Goal: Communication & Community: Answer question/provide support

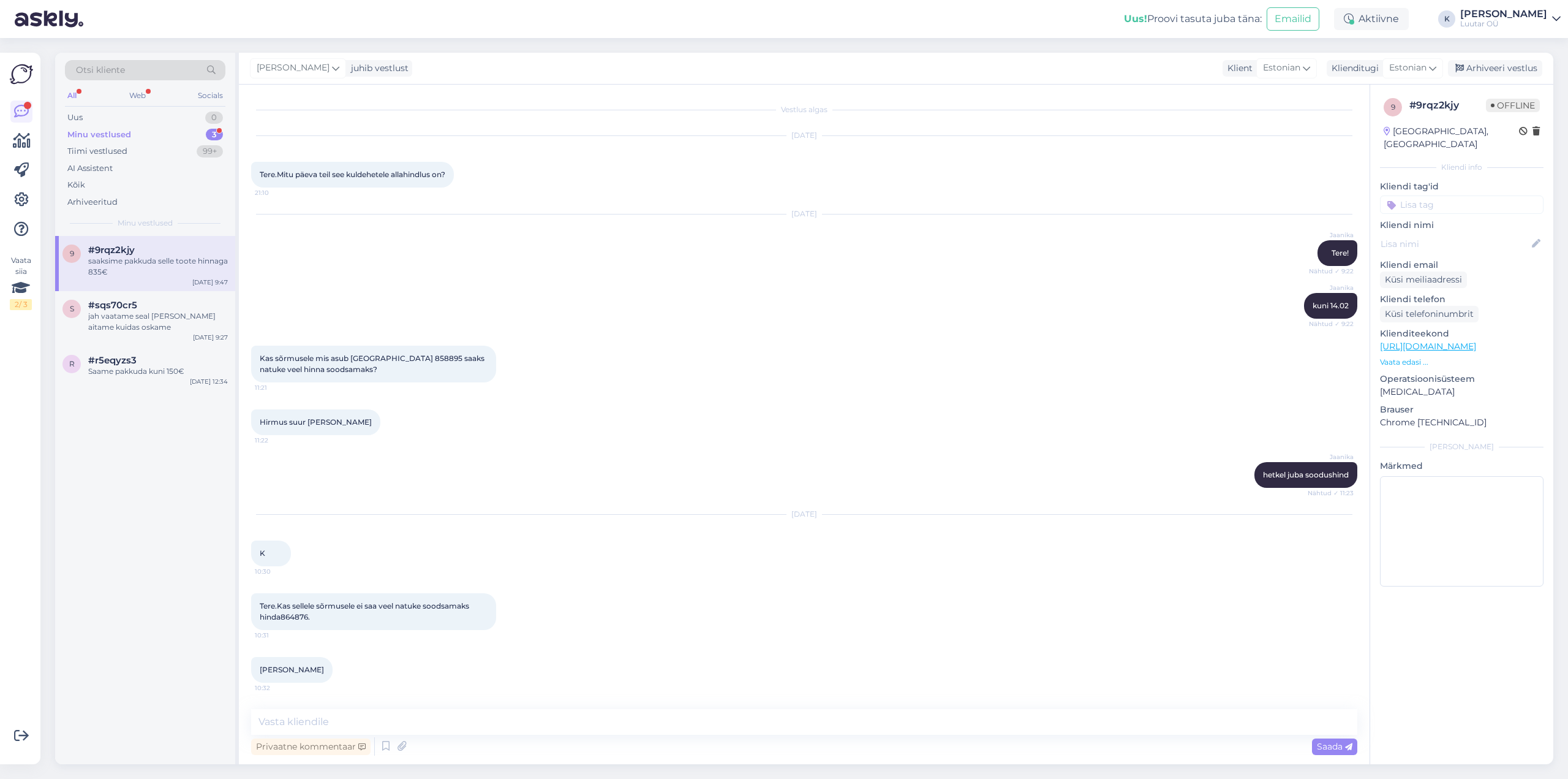
scroll to position [2640, 0]
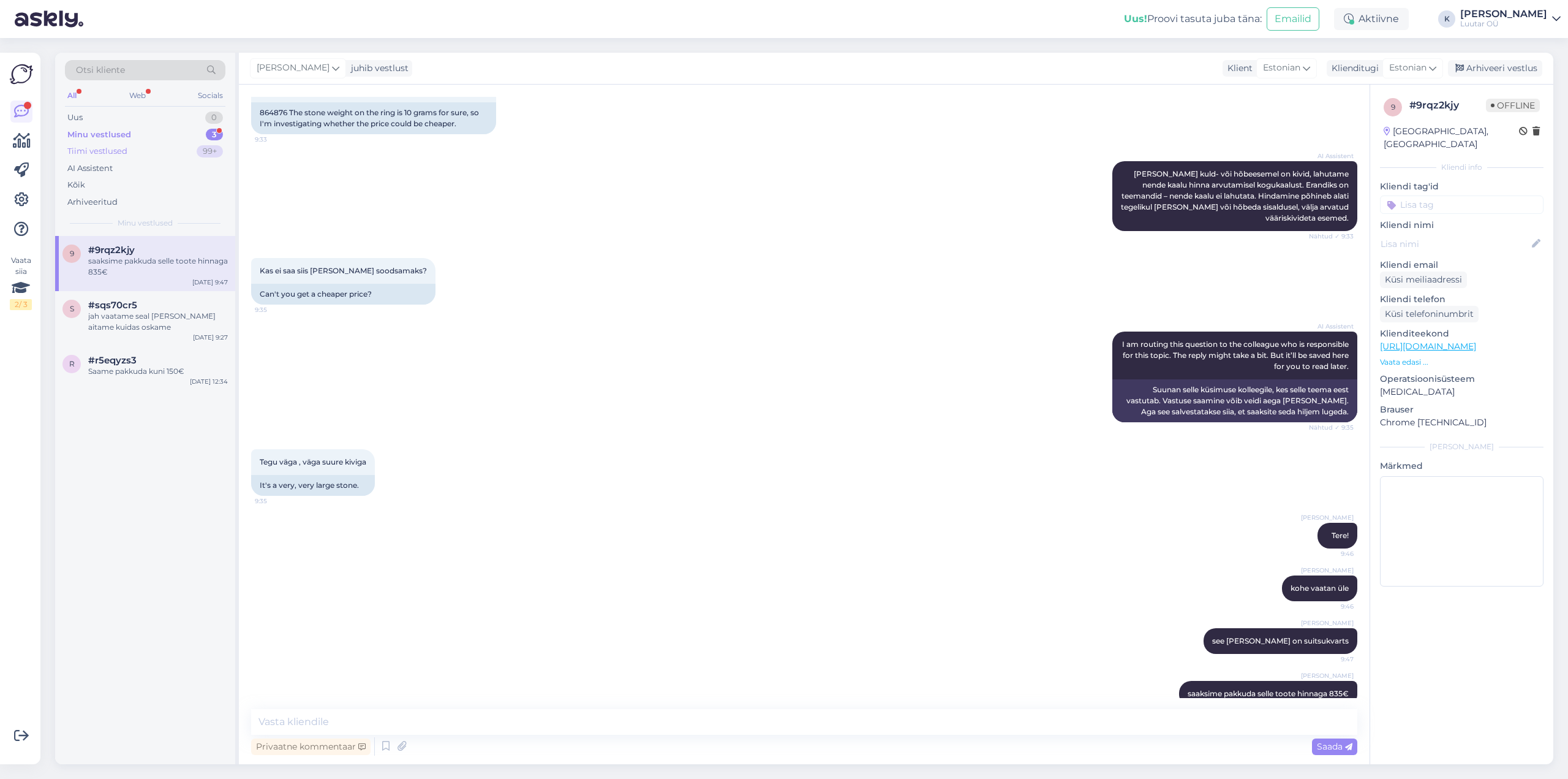
click at [101, 151] on div "Tiimi vestlused" at bounding box center [97, 151] width 60 height 12
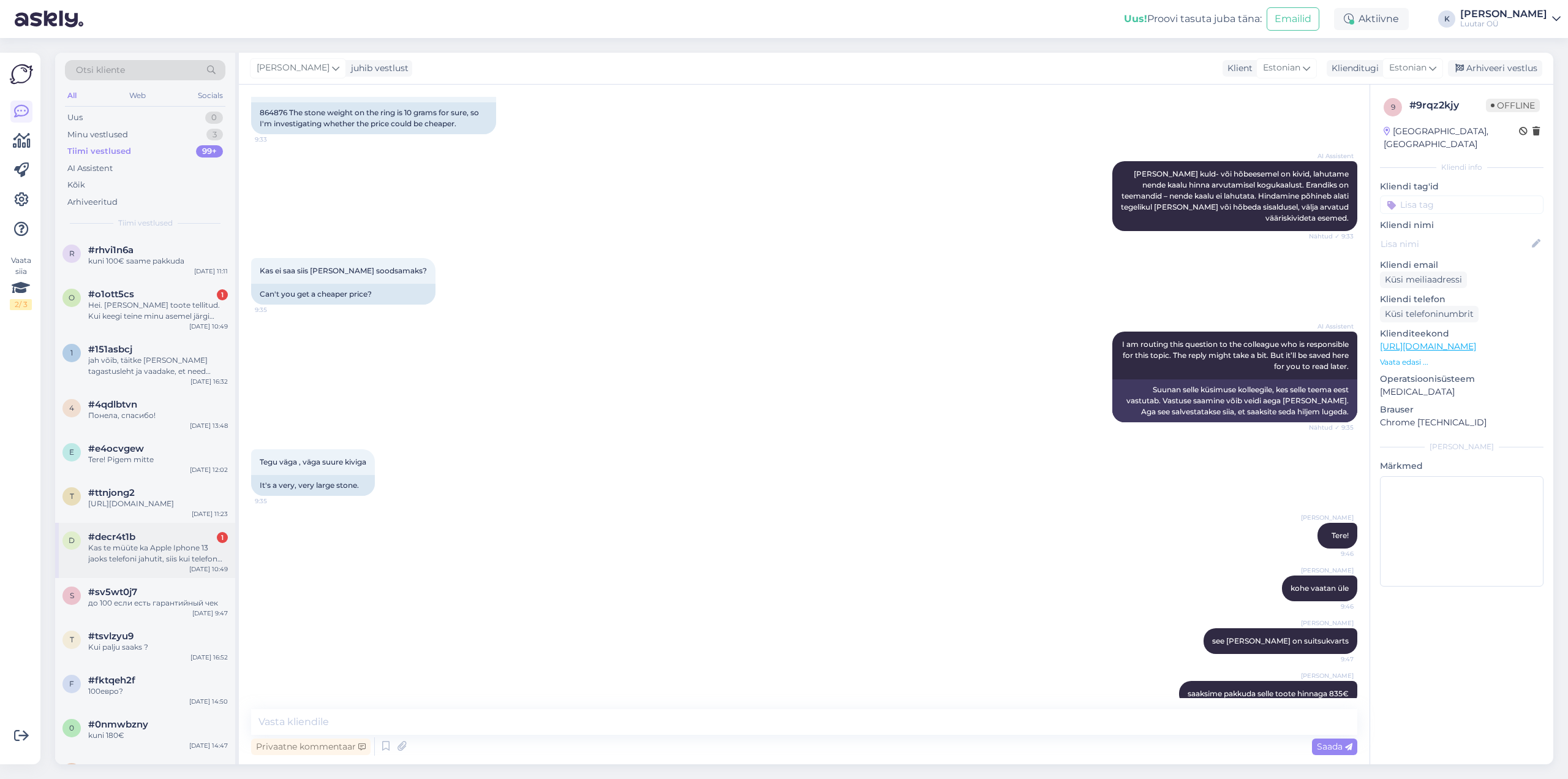
click at [138, 551] on div "Kas te müüte ka Apple Iphone 13 jaoks telefoni jahutit, siis kui telefon läheb …" at bounding box center [158, 553] width 140 height 22
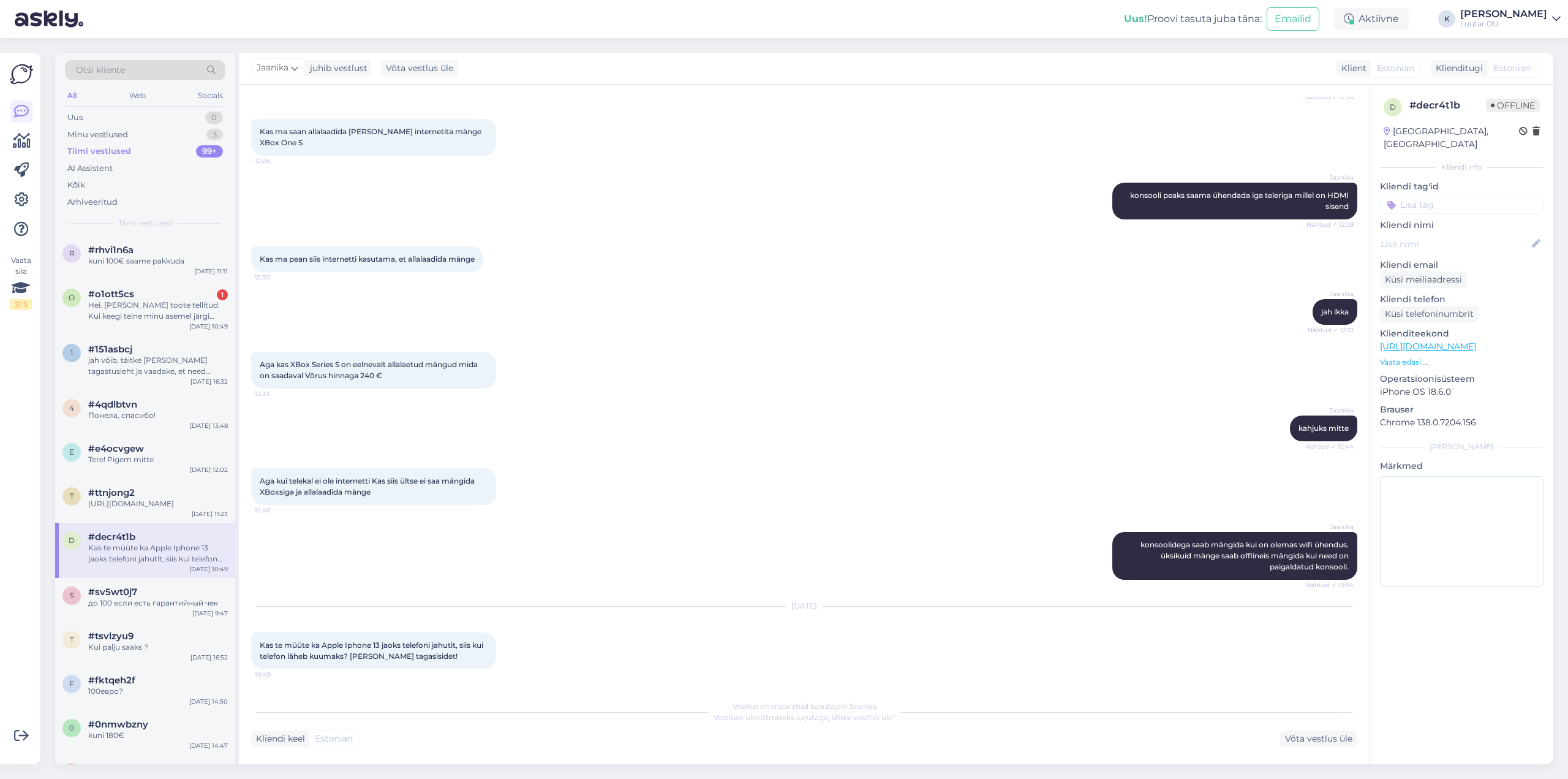
scroll to position [552, 0]
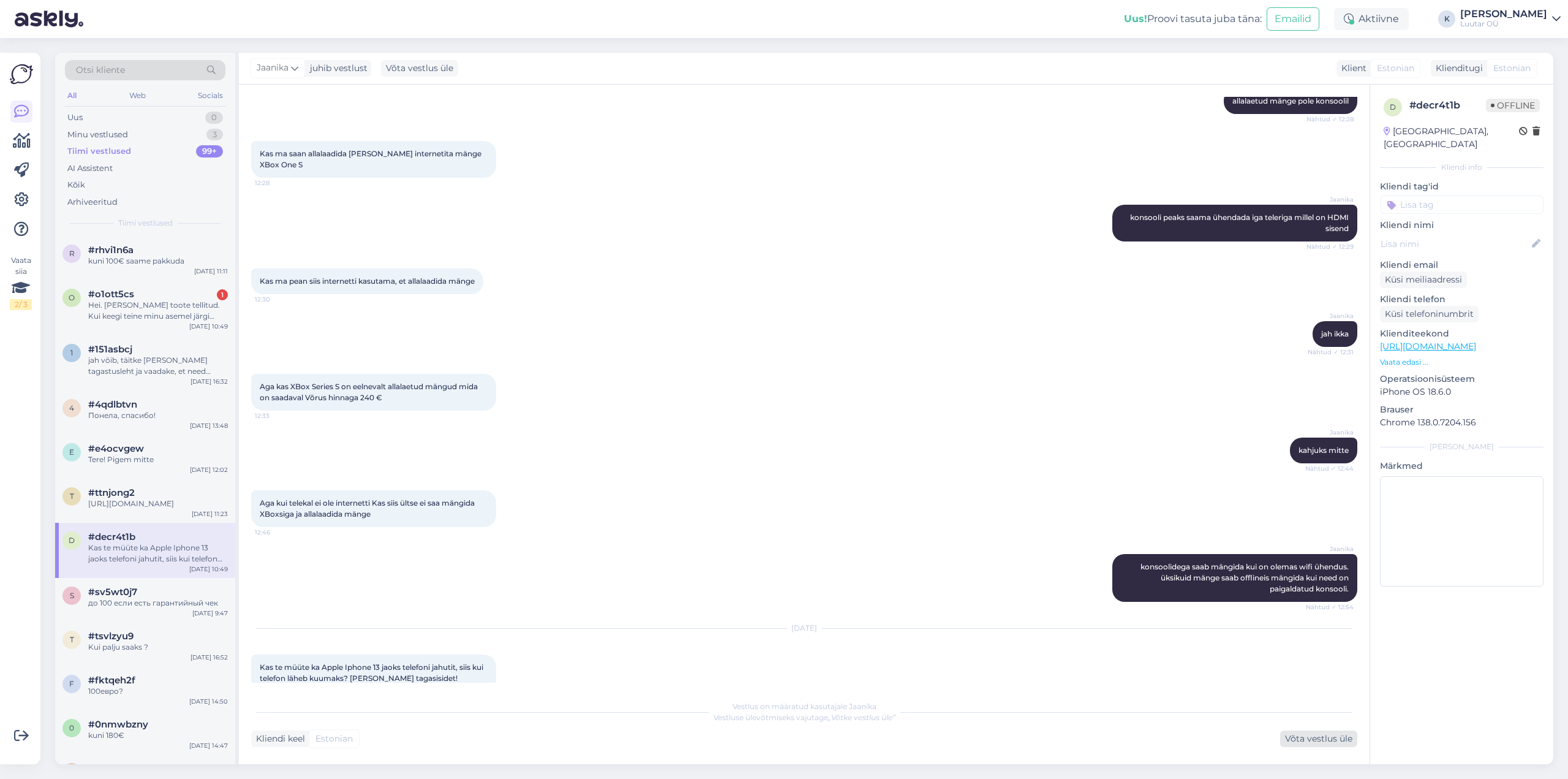
click at [1332, 739] on div "Võta vestlus üle" at bounding box center [1318, 739] width 77 height 16
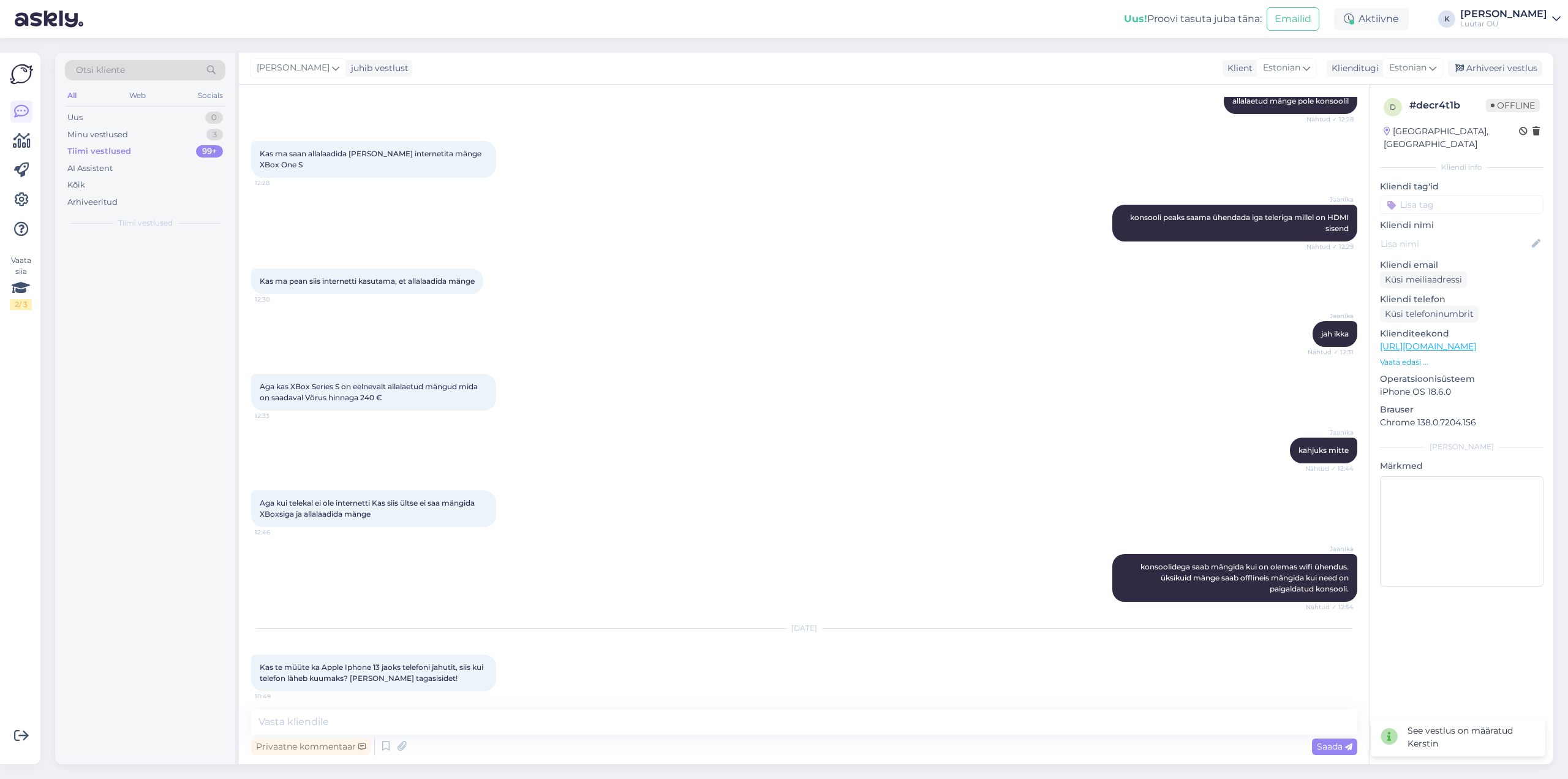
scroll to position [538, 0]
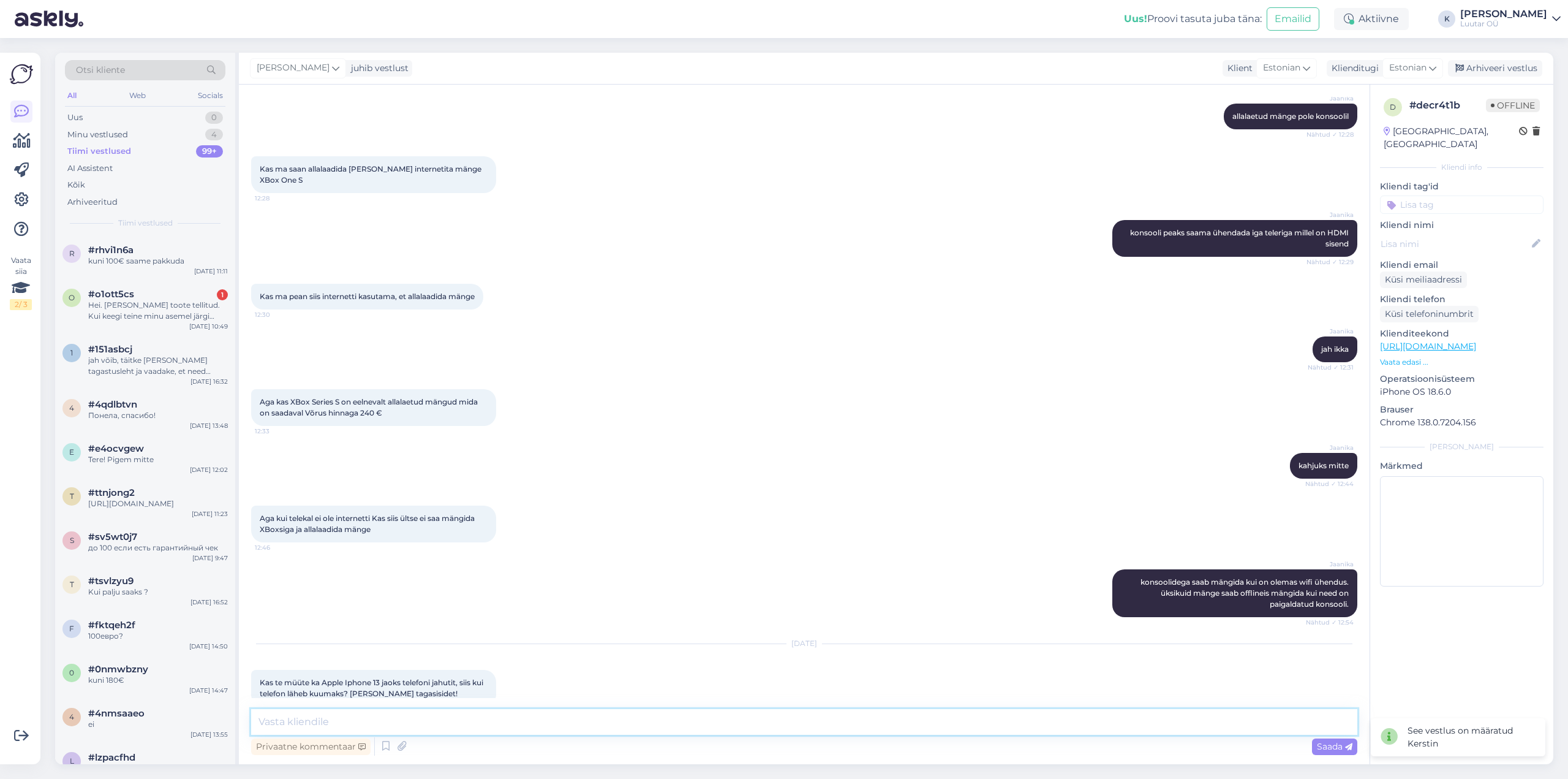
click at [642, 722] on textarea at bounding box center [804, 722] width 1106 height 26
type textarea "Tere! Kahjuks ei ole pakkuda."
click at [1350, 744] on icon at bounding box center [1349, 747] width 7 height 7
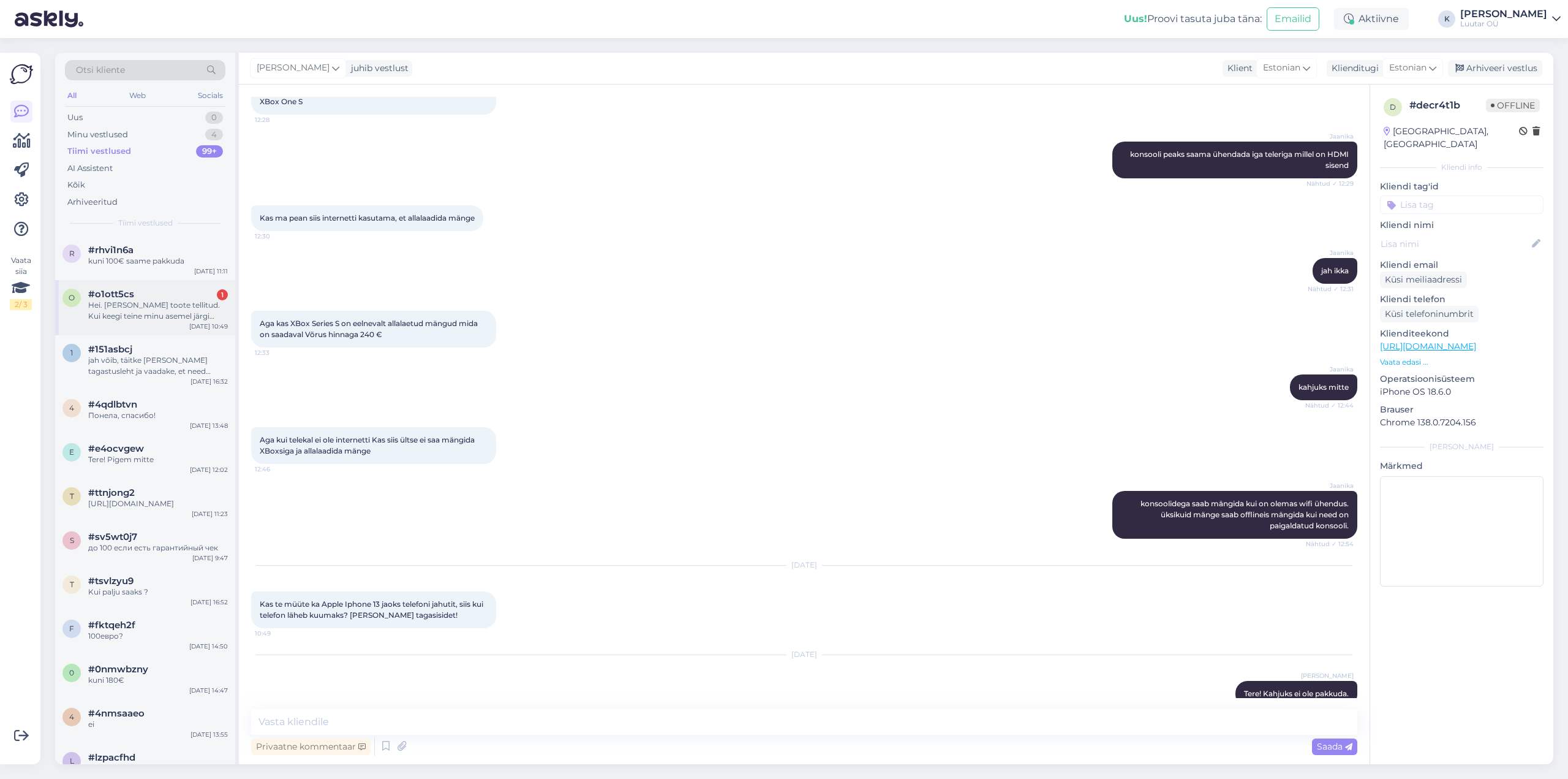
click at [120, 302] on div "Hei. [PERSON_NAME] toote tellitud. Kui keegi teine minu asemel järgi tuleb siis…" at bounding box center [158, 310] width 140 height 22
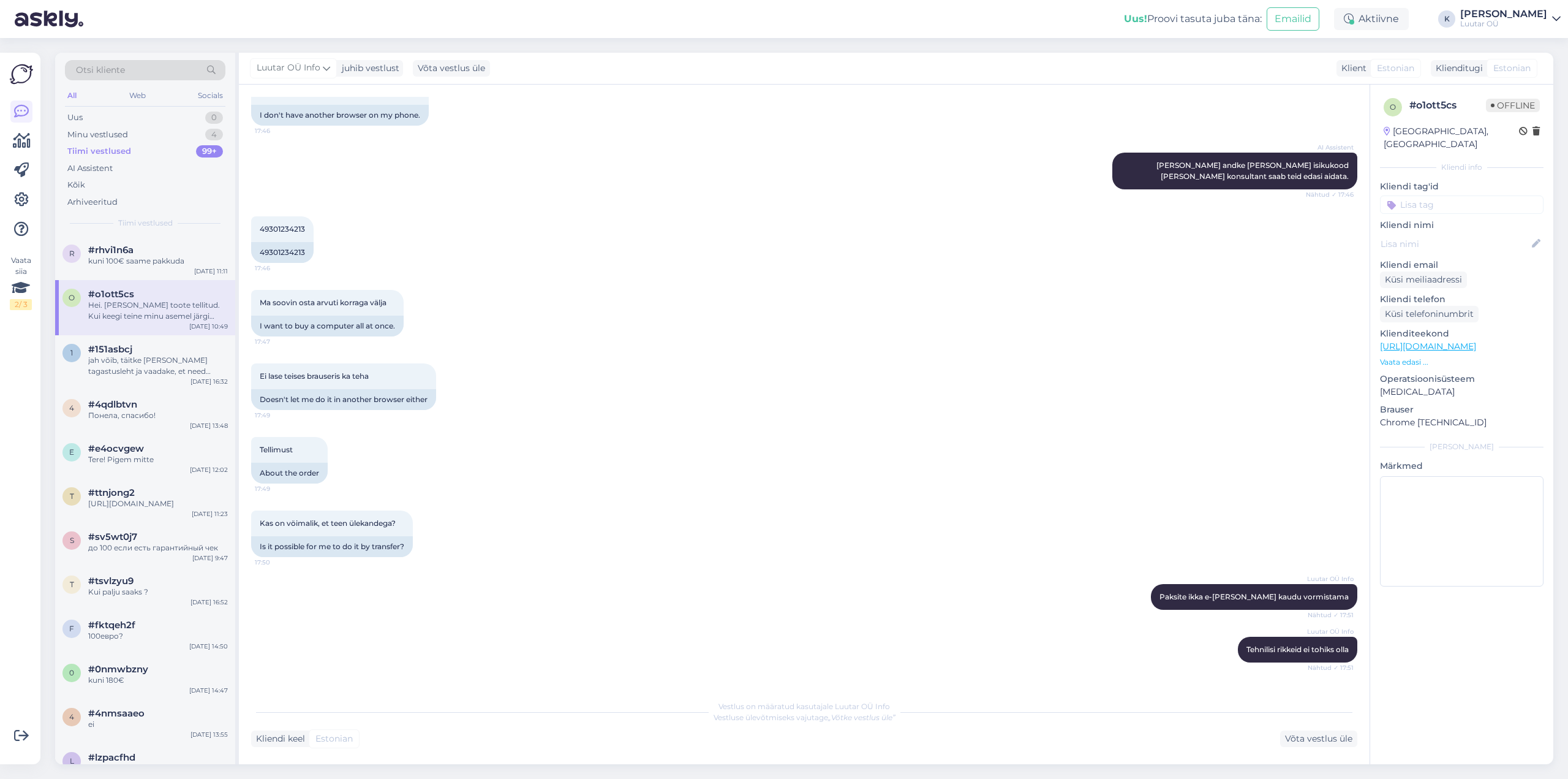
scroll to position [2398, 0]
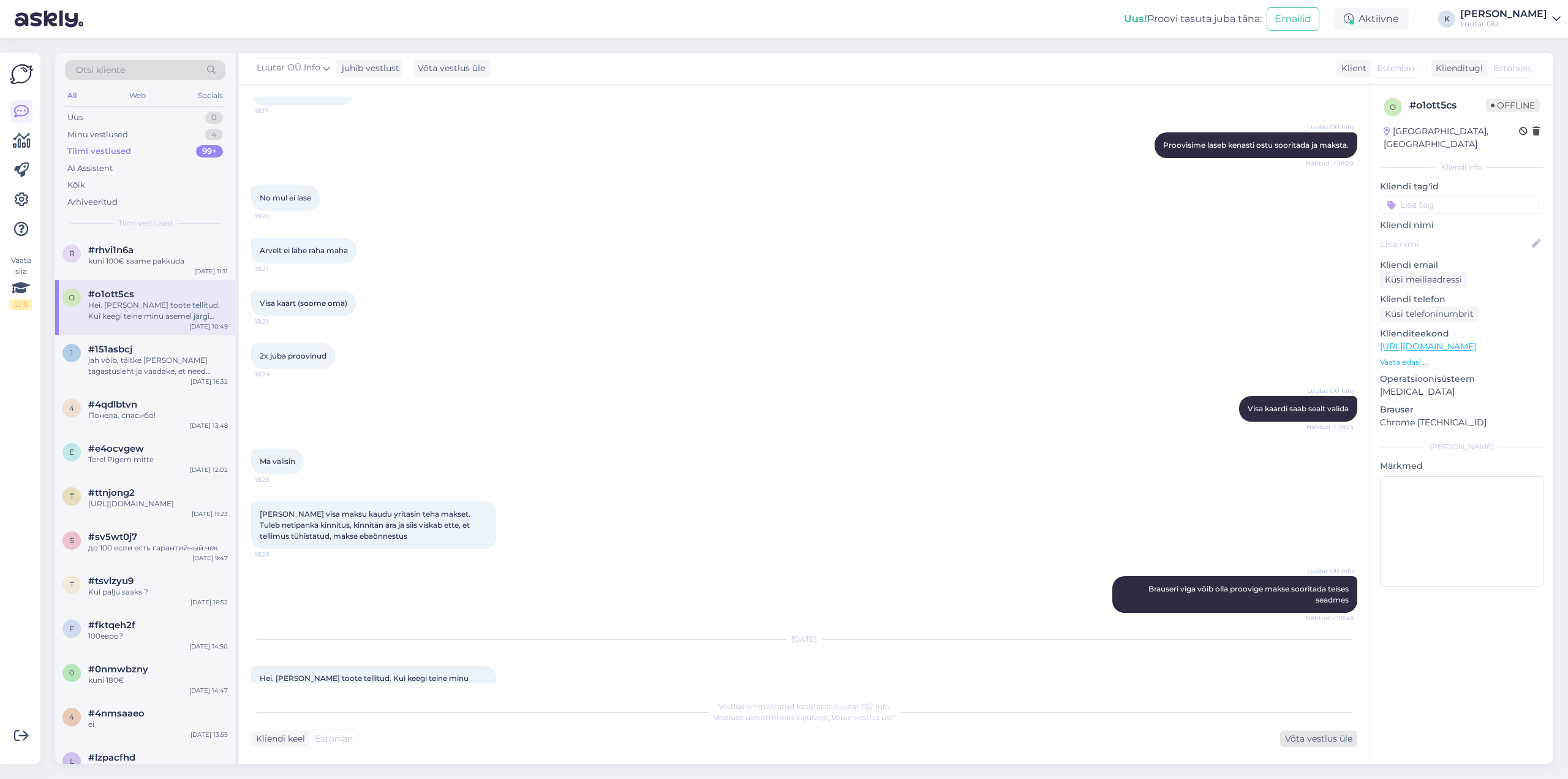
click at [1325, 741] on div "Võta vestlus üle" at bounding box center [1318, 739] width 77 height 16
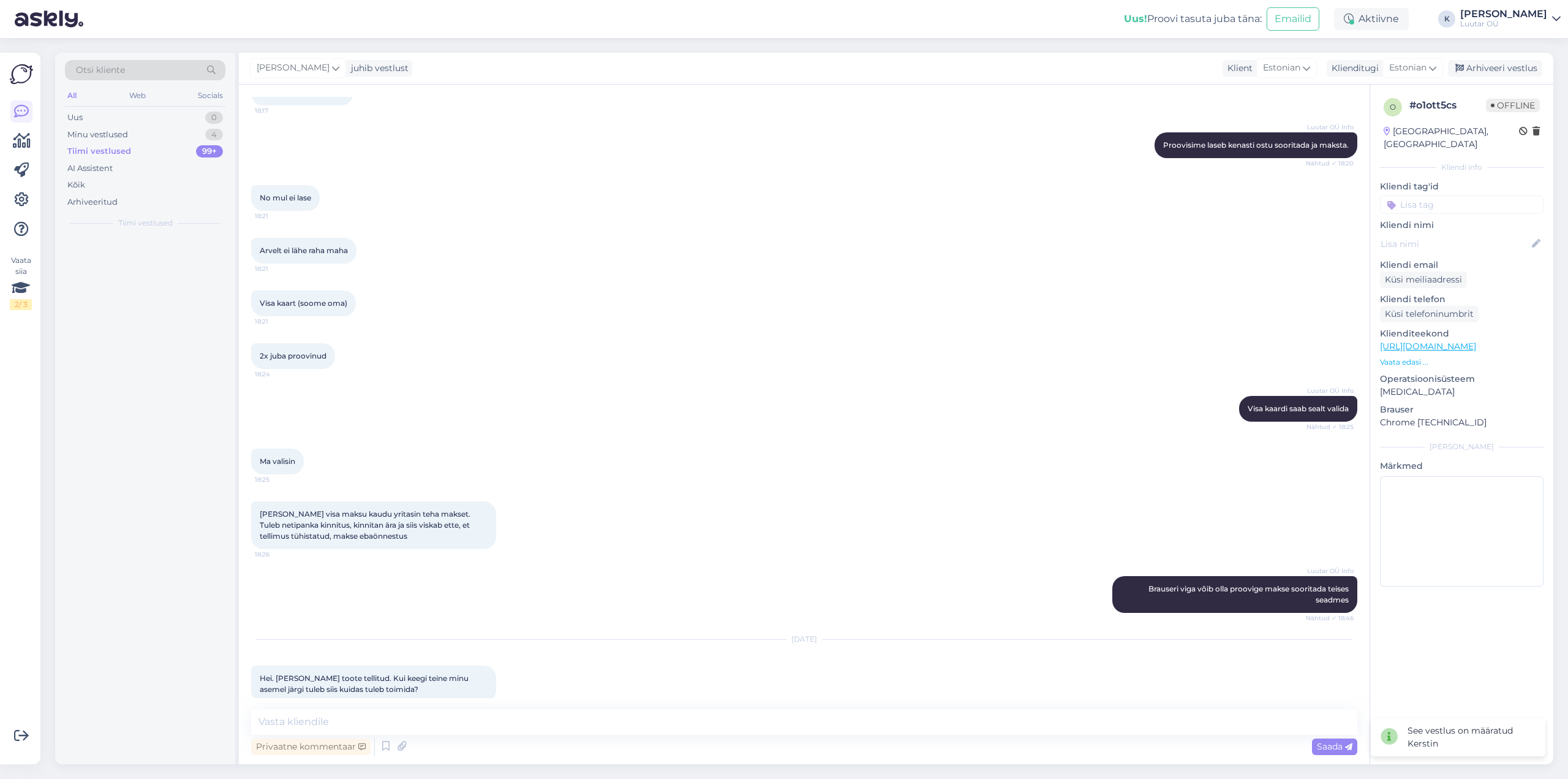
scroll to position [2383, 0]
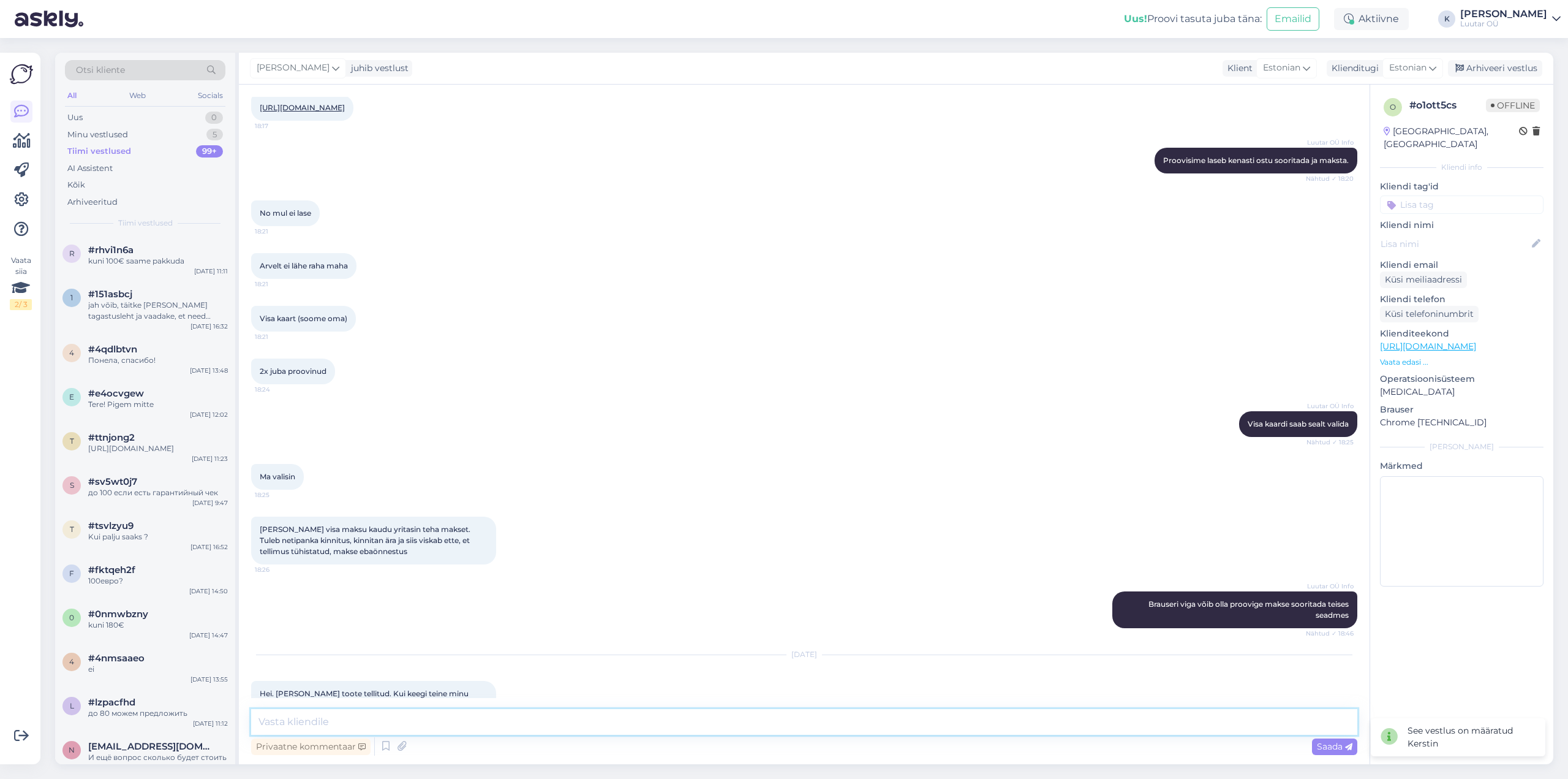
click at [446, 726] on textarea at bounding box center [804, 722] width 1106 height 26
type textarea "T"
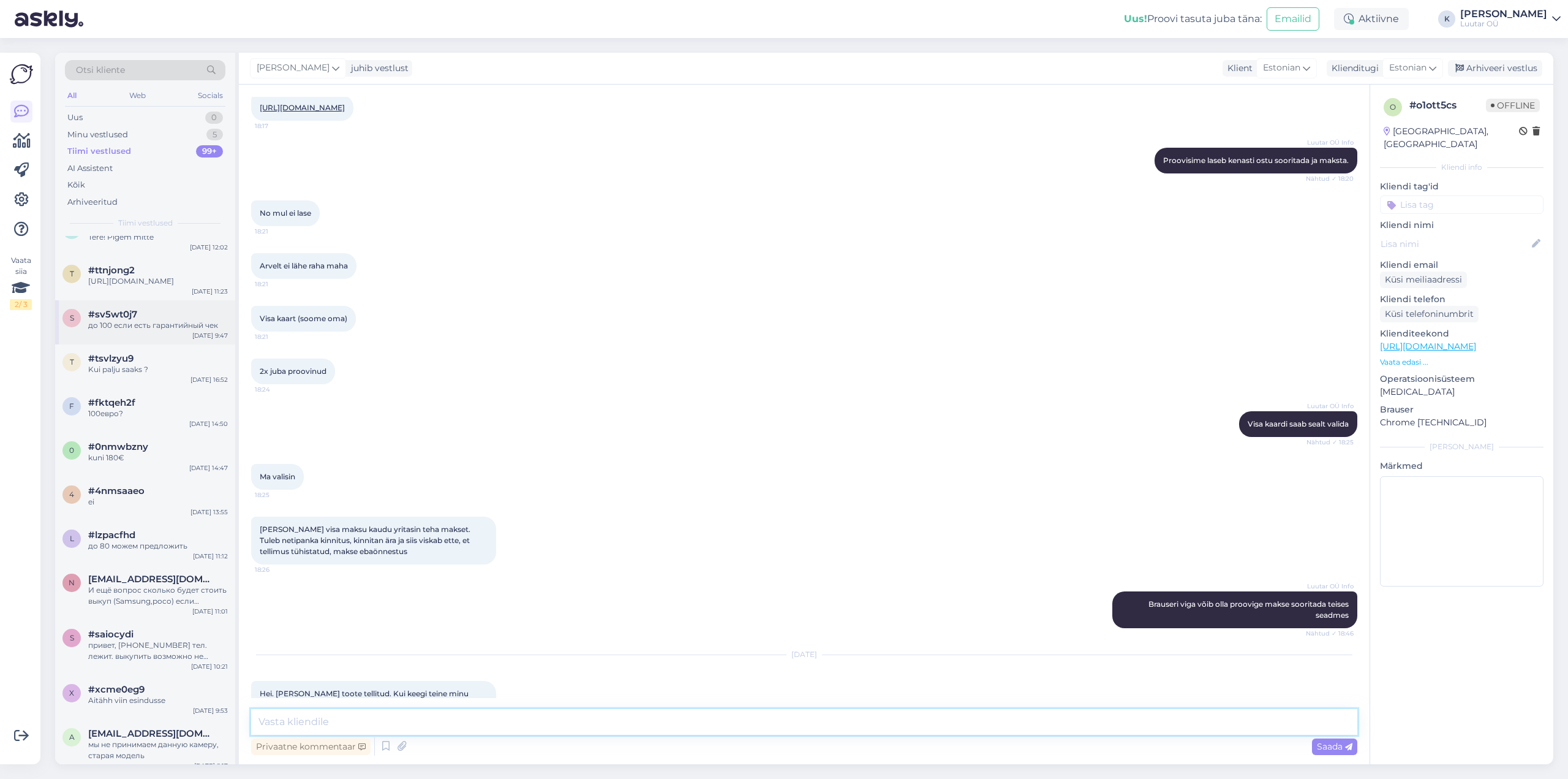
scroll to position [0, 0]
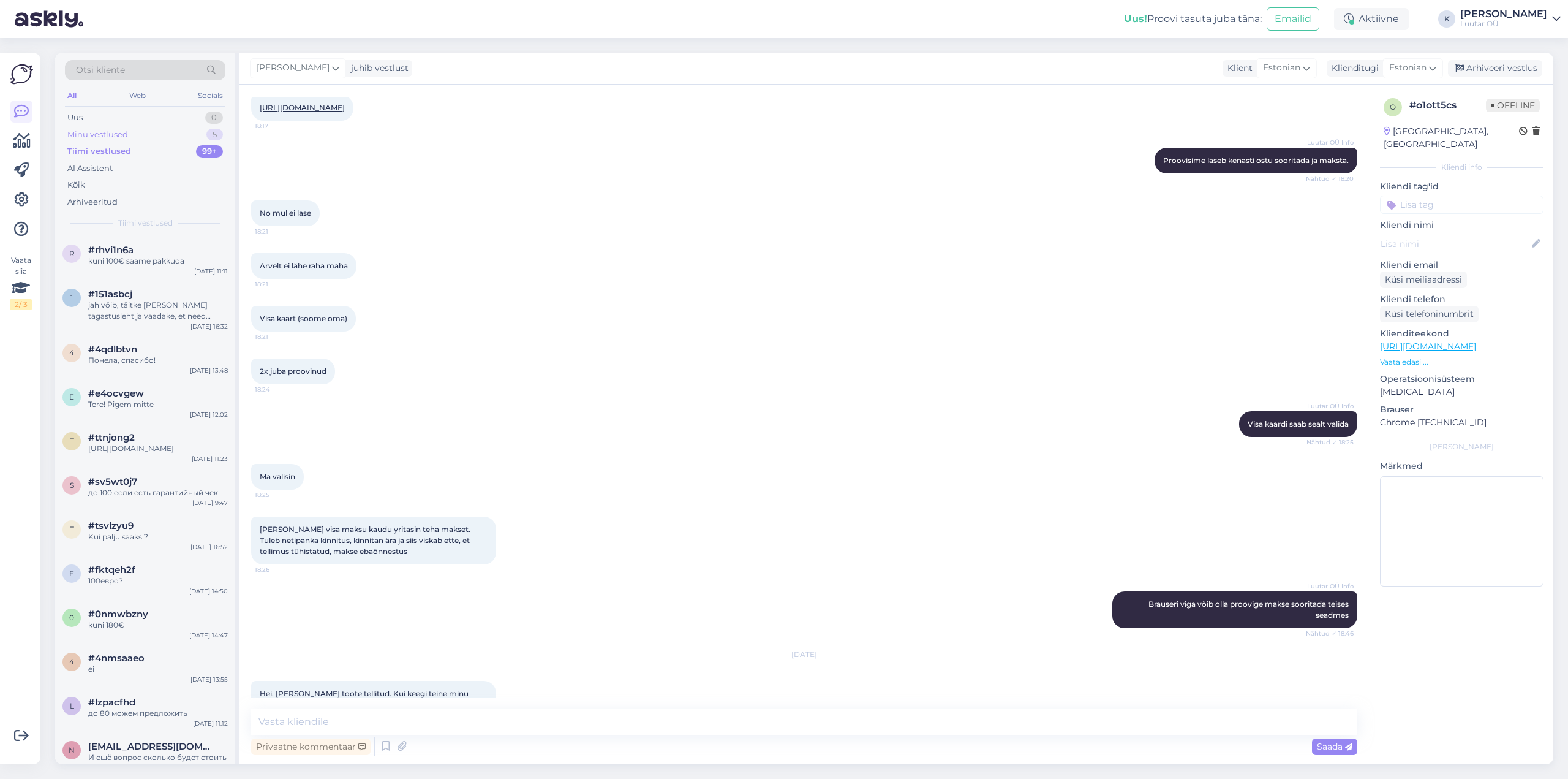
click at [104, 130] on div "Minu vestlused" at bounding box center [97, 134] width 61 height 12
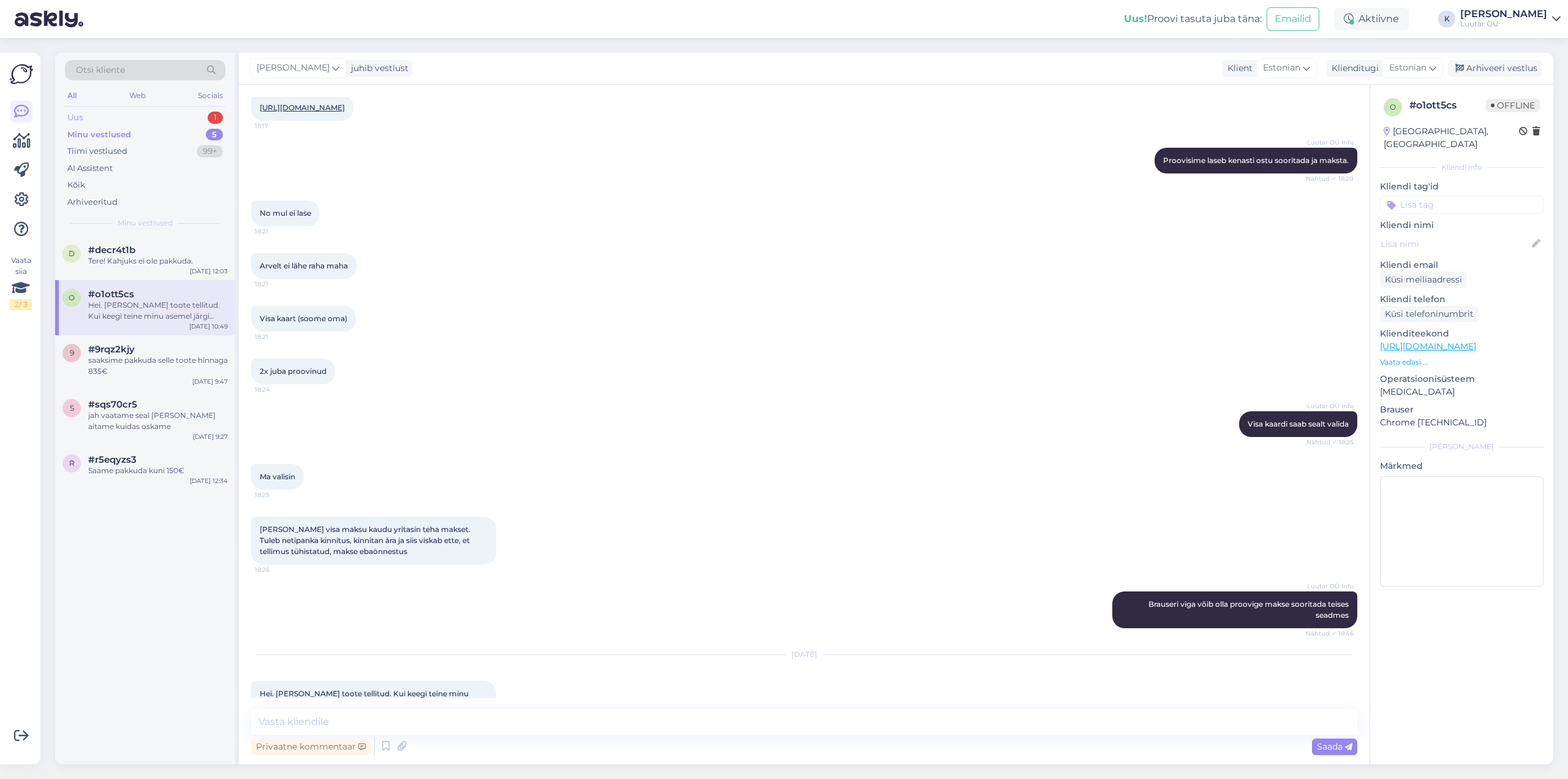
click at [100, 112] on div "Uus 1" at bounding box center [145, 117] width 160 height 17
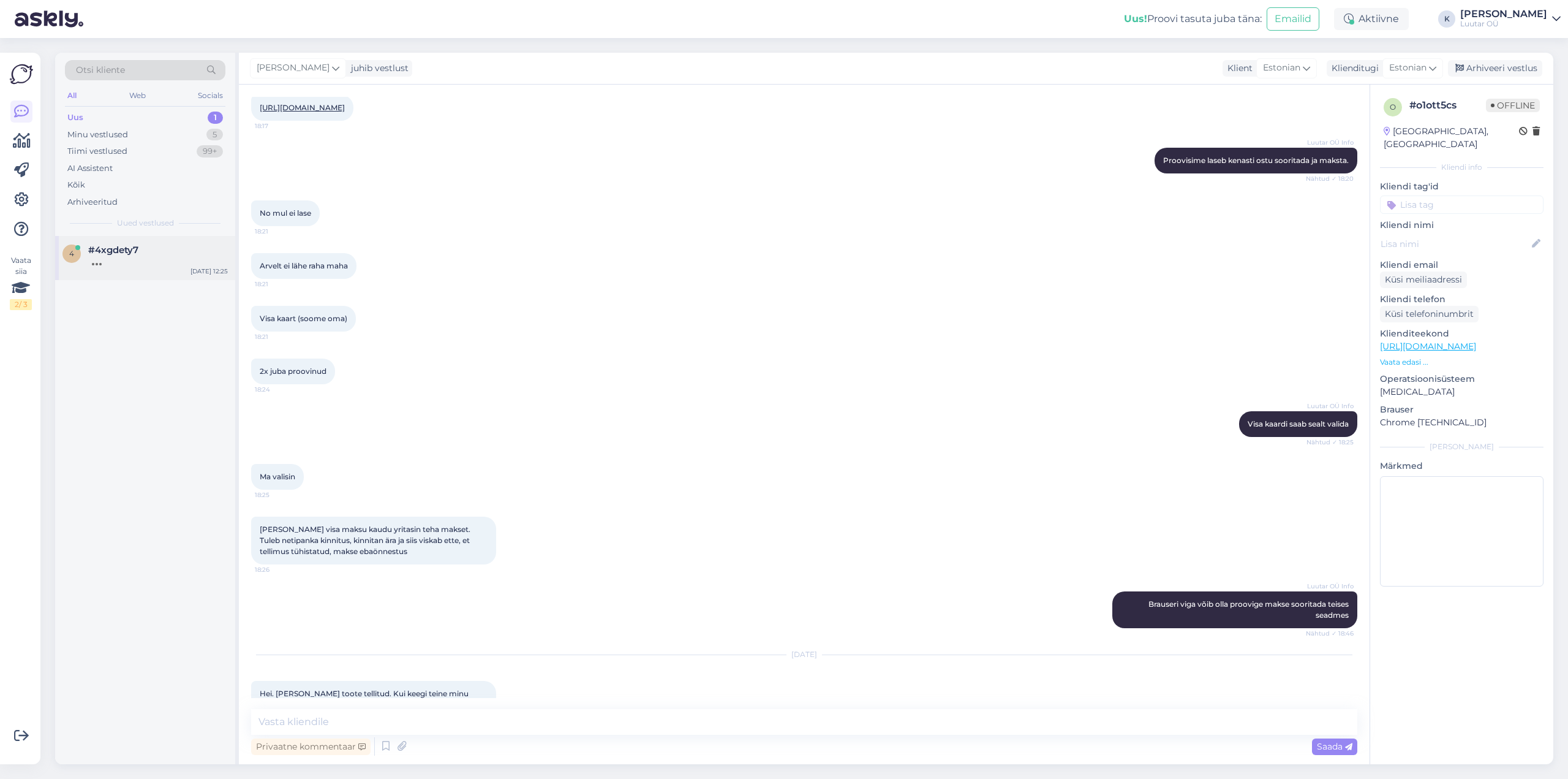
click at [118, 262] on div at bounding box center [158, 262] width 140 height 11
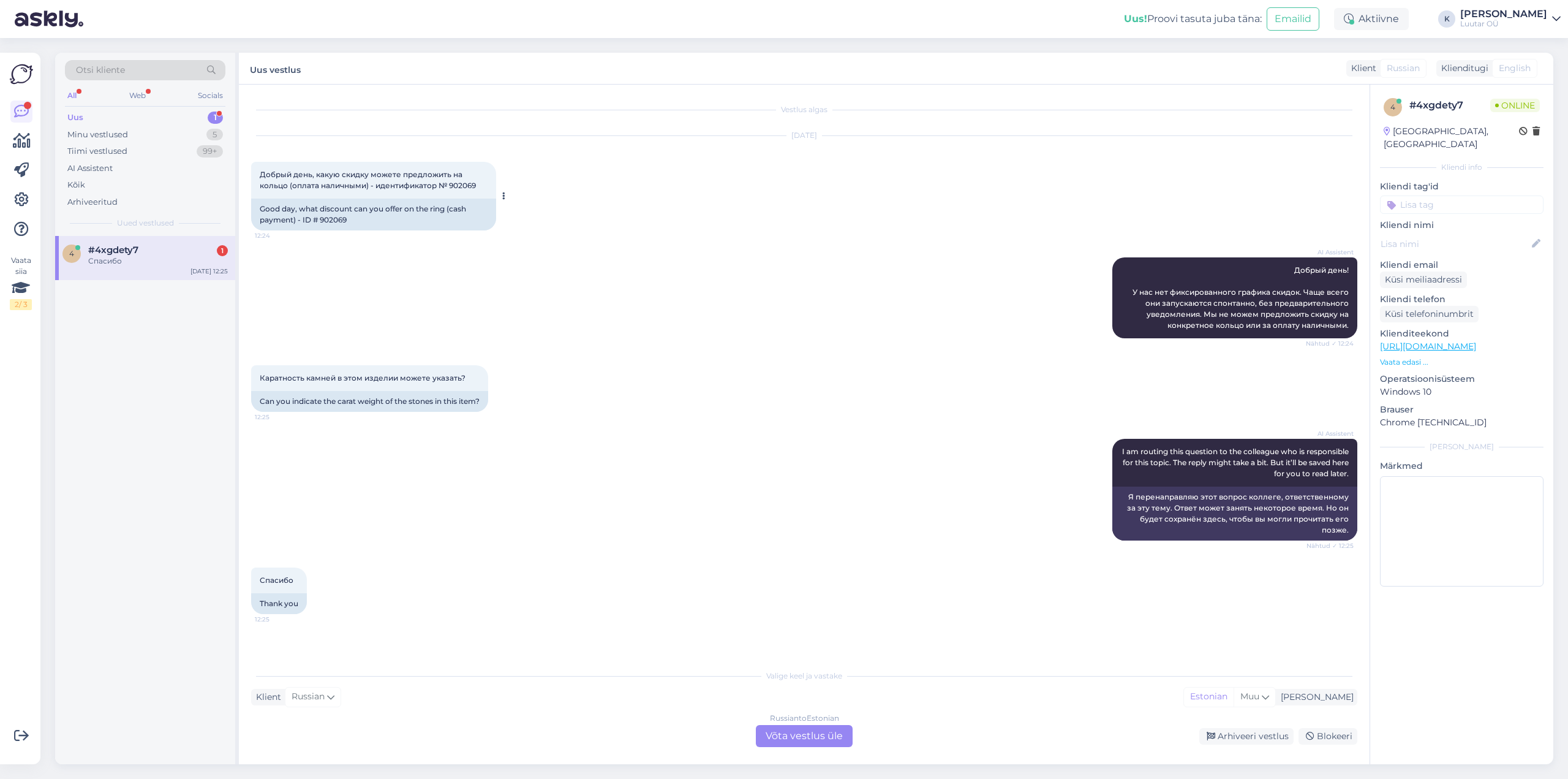
click at [338, 219] on div "Good day, what discount can you offer on the ring (cash payment) - ID # 902069" at bounding box center [373, 214] width 245 height 32
copy div "902069"
drag, startPoint x: 258, startPoint y: 172, endPoint x: 479, endPoint y: 190, distance: 221.7
click at [479, 190] on div "Добрый день, какую скидку можете предложить на кольцо (оплата наличными) - иден…" at bounding box center [373, 180] width 245 height 36
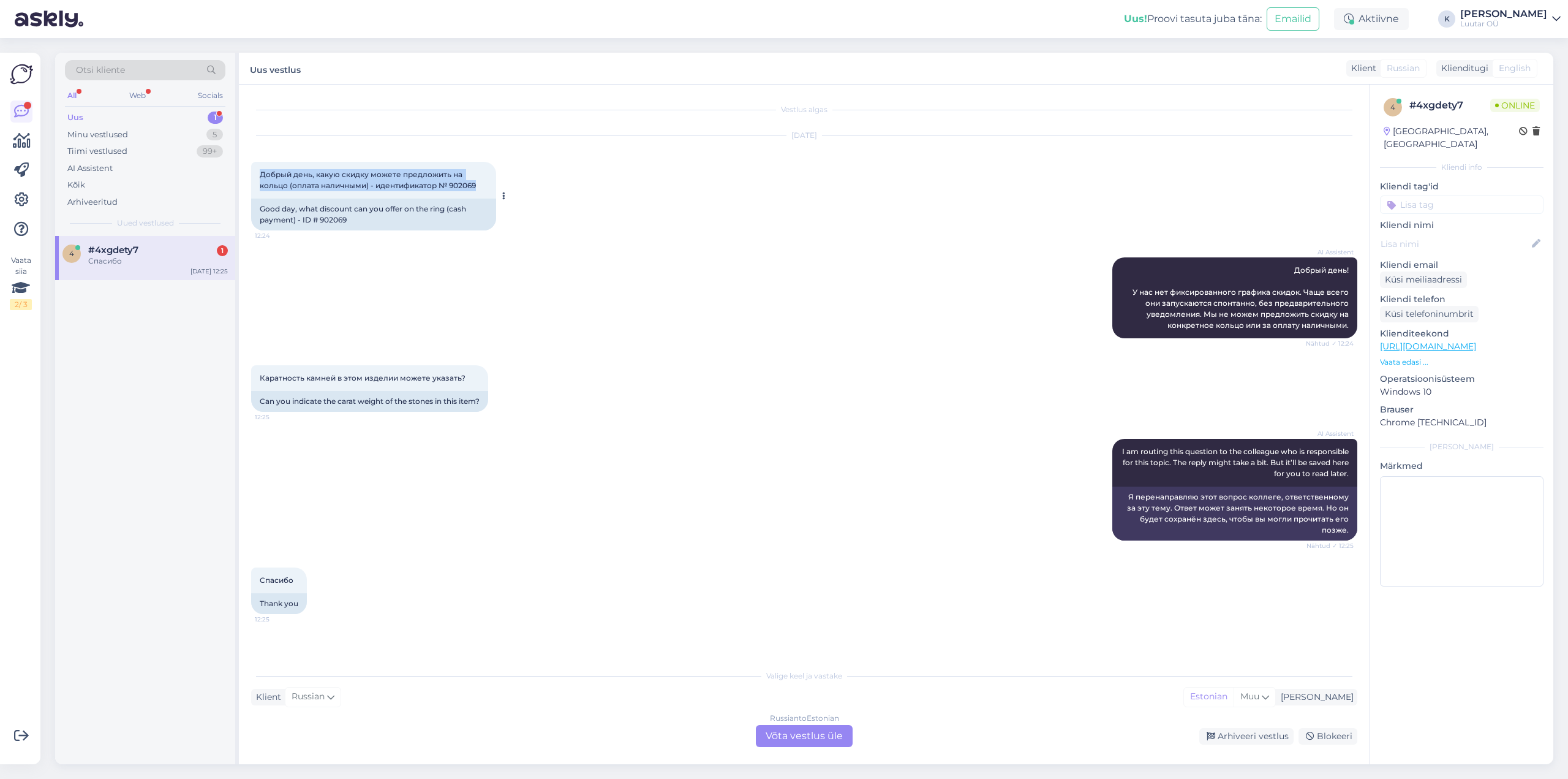
copy span "Добрый день, какую скидку можете предложить на кольцо (оплата наличными) - иден…"
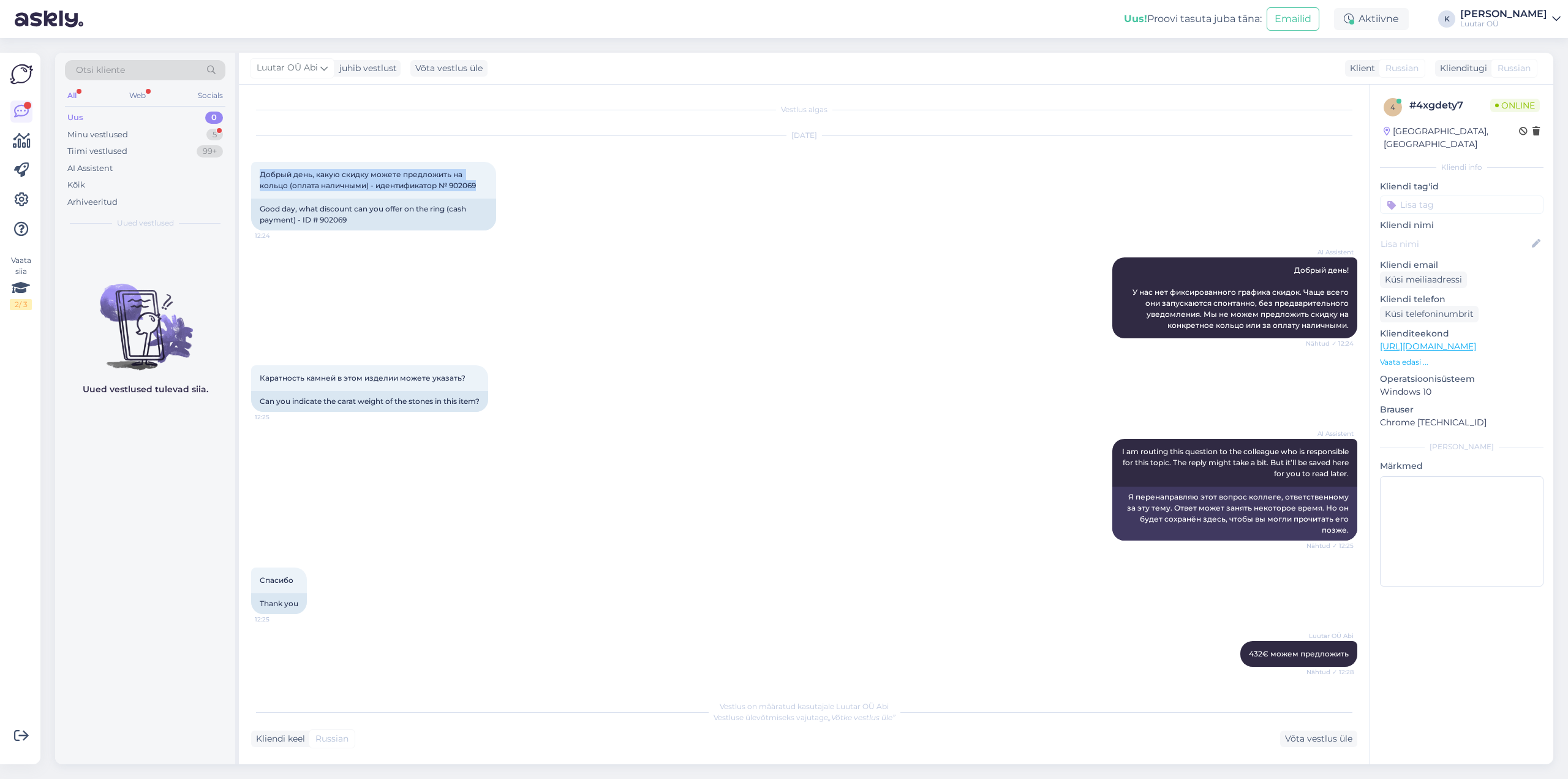
scroll to position [103, 0]
